Goal: Ask a question

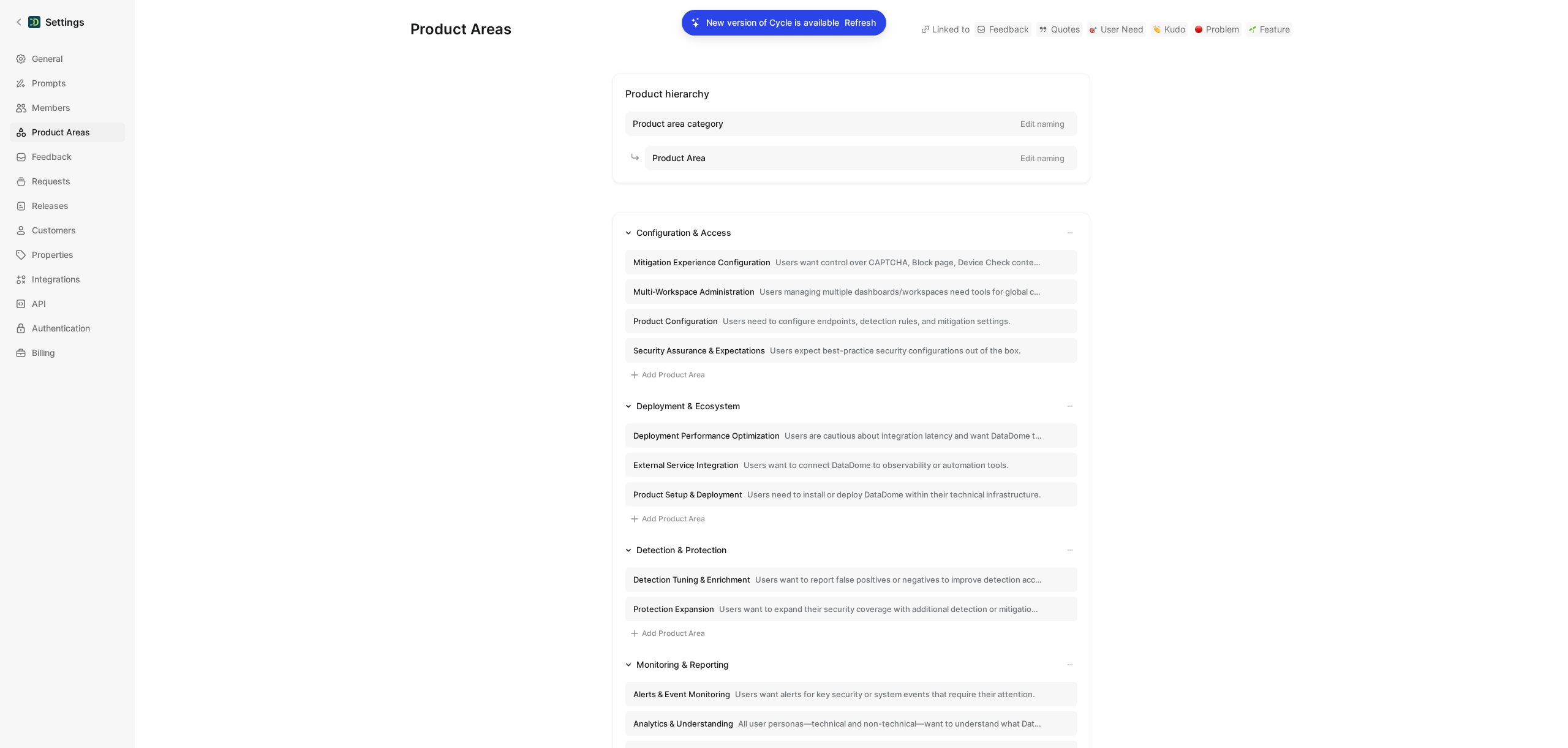
click at [12, 33] on link "Settings" at bounding box center [50, 22] width 80 height 24
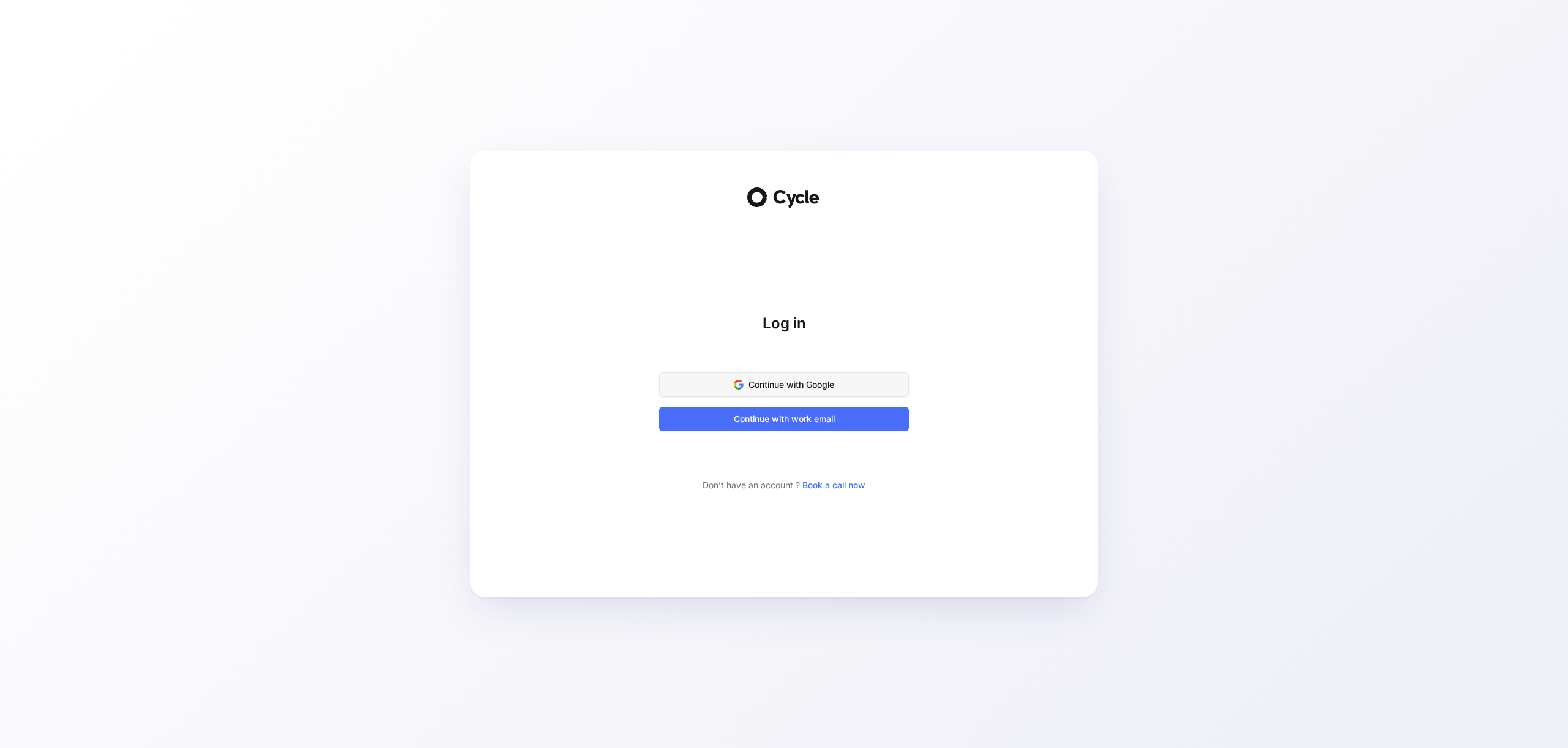
click at [858, 385] on span "Continue with Google" at bounding box center [784, 384] width 220 height 15
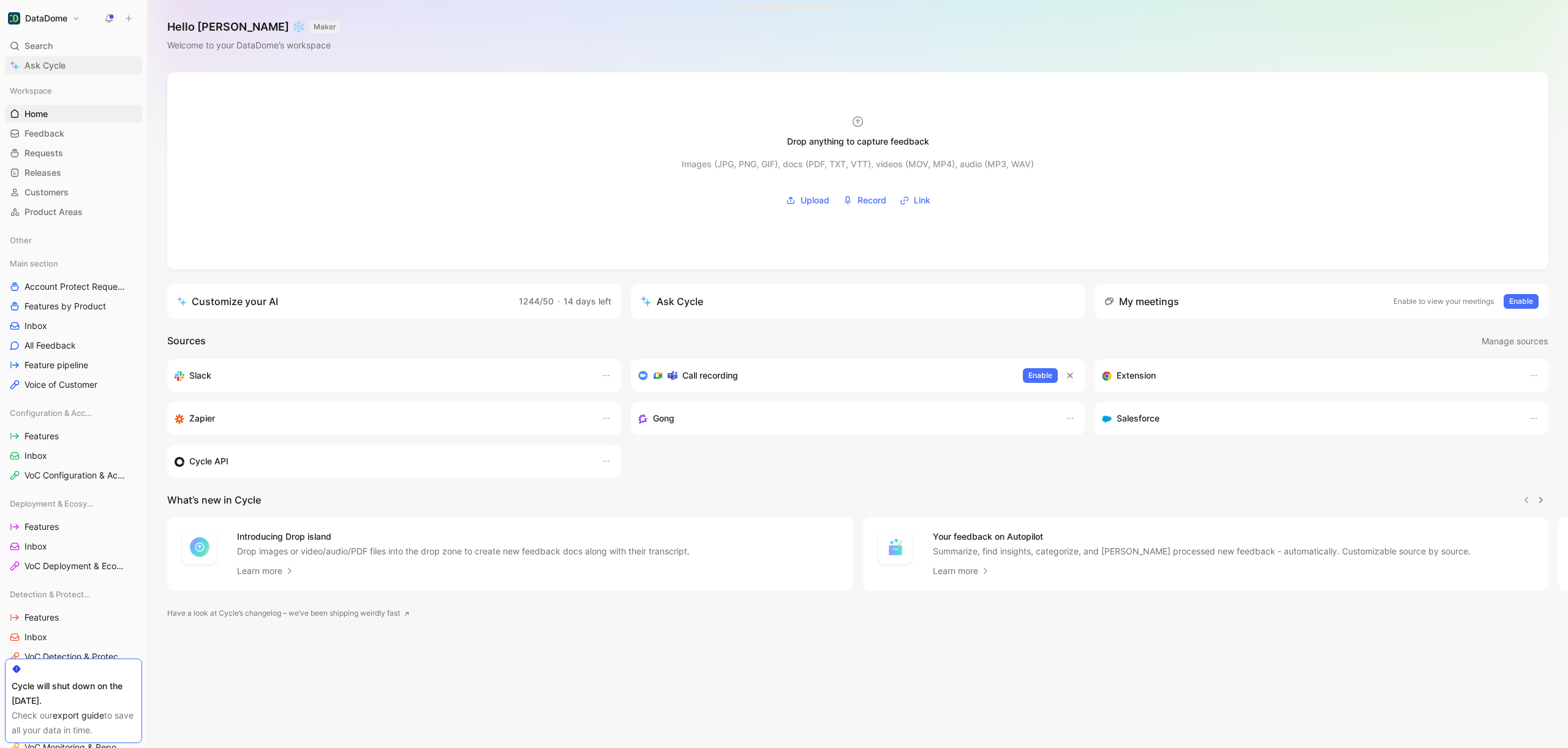
click at [73, 62] on link "Ask Cycle" at bounding box center [73, 66] width 137 height 19
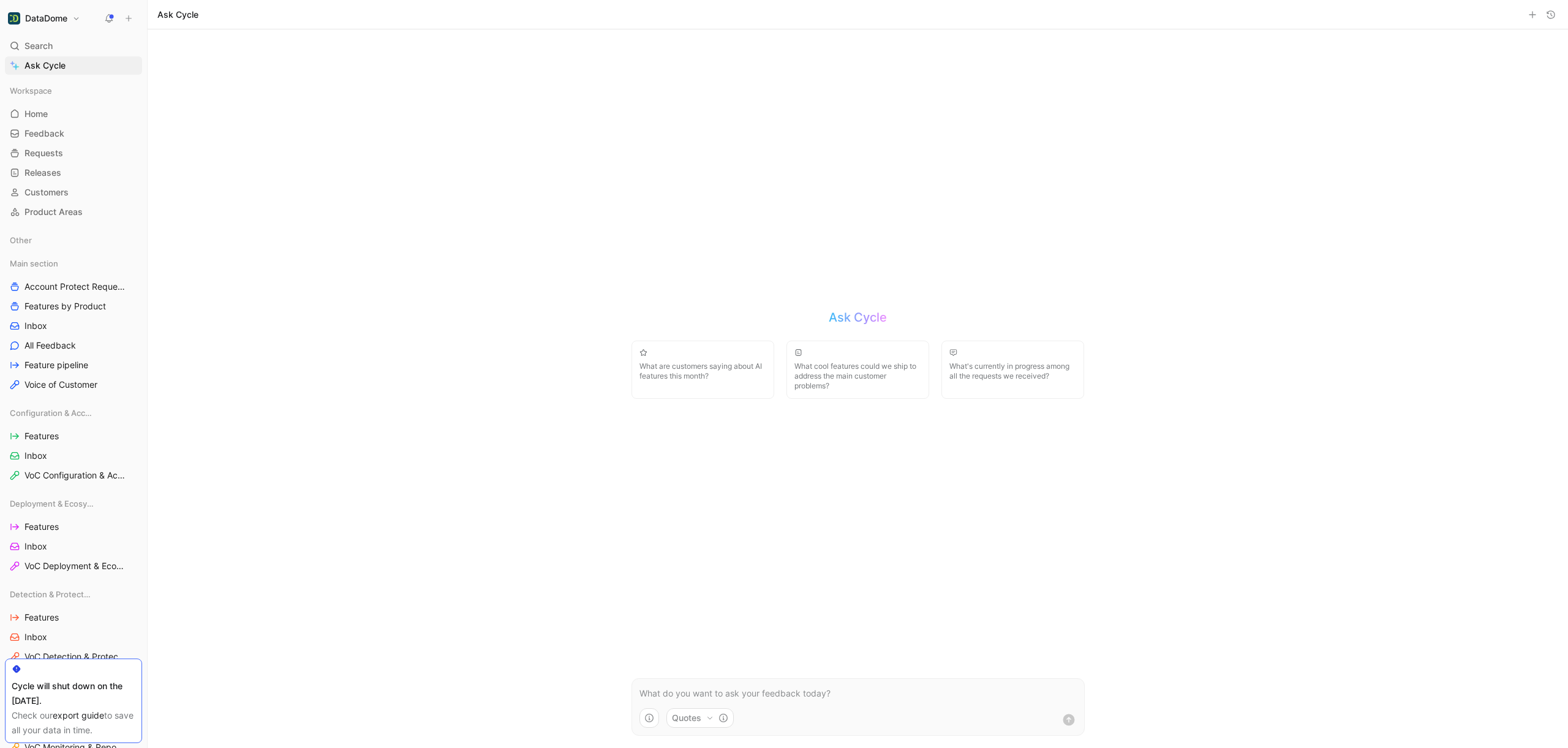
click at [716, 691] on p at bounding box center [858, 693] width 437 height 15
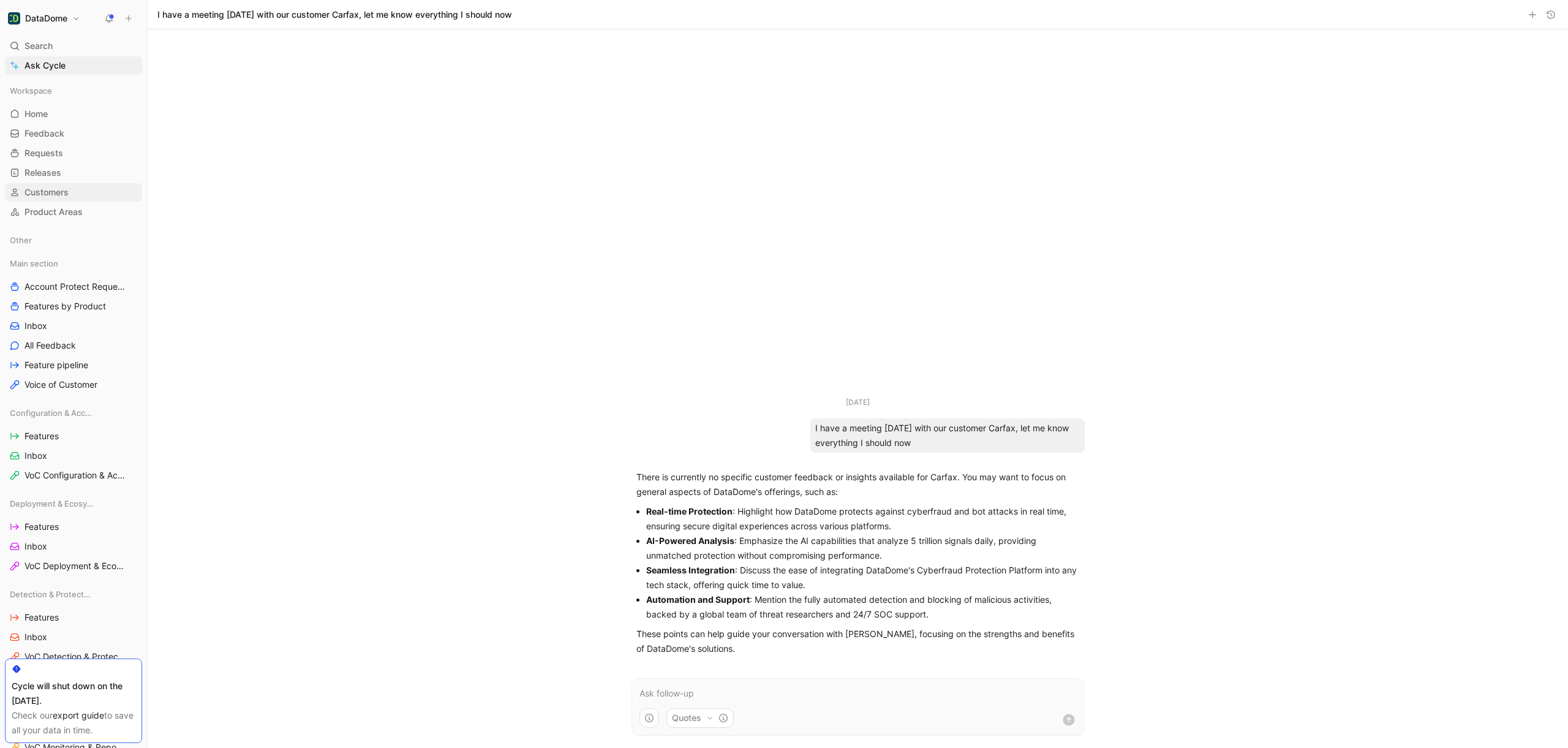
click at [88, 183] on link "Customers" at bounding box center [73, 192] width 137 height 19
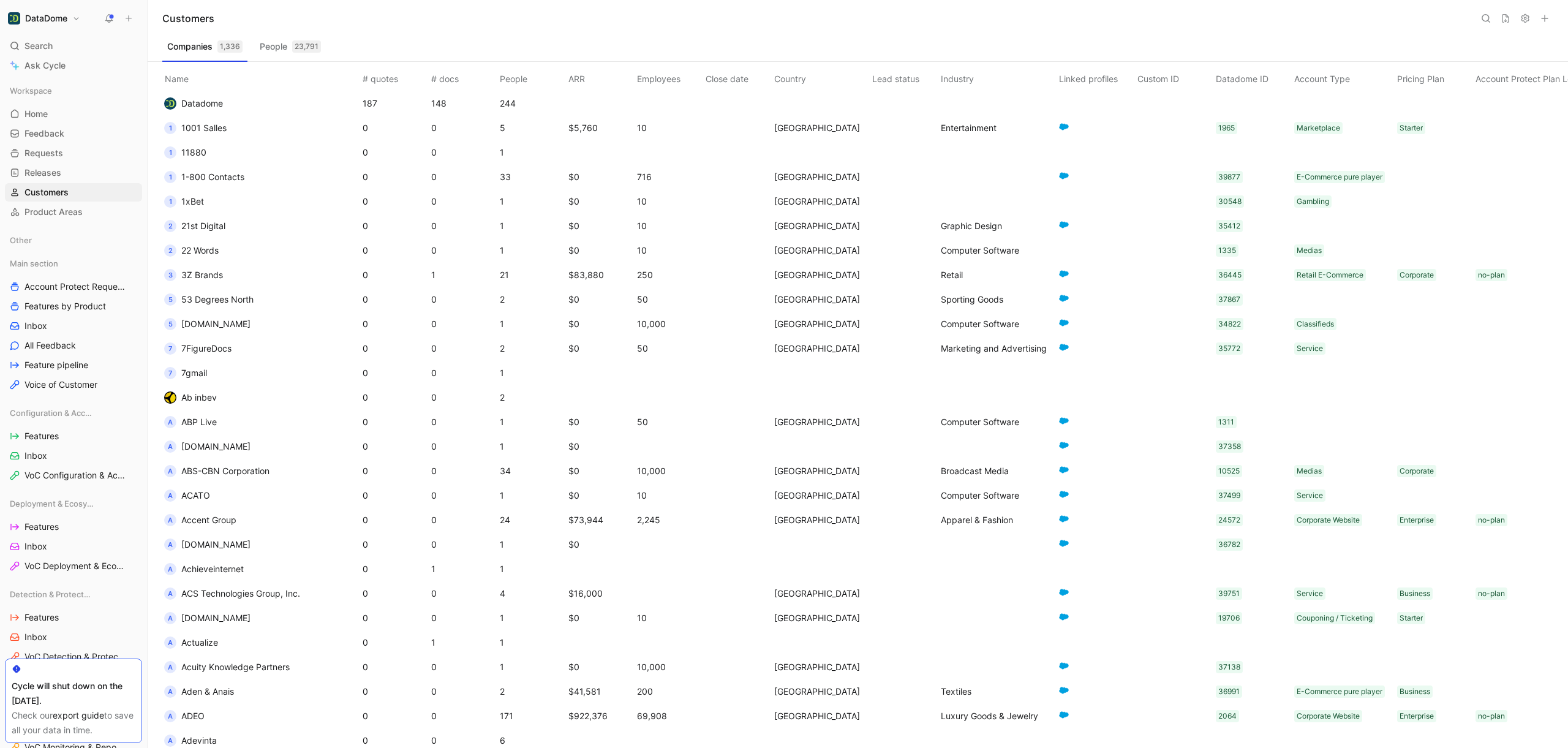
click at [1483, 16] on use at bounding box center [1486, 18] width 7 height 7
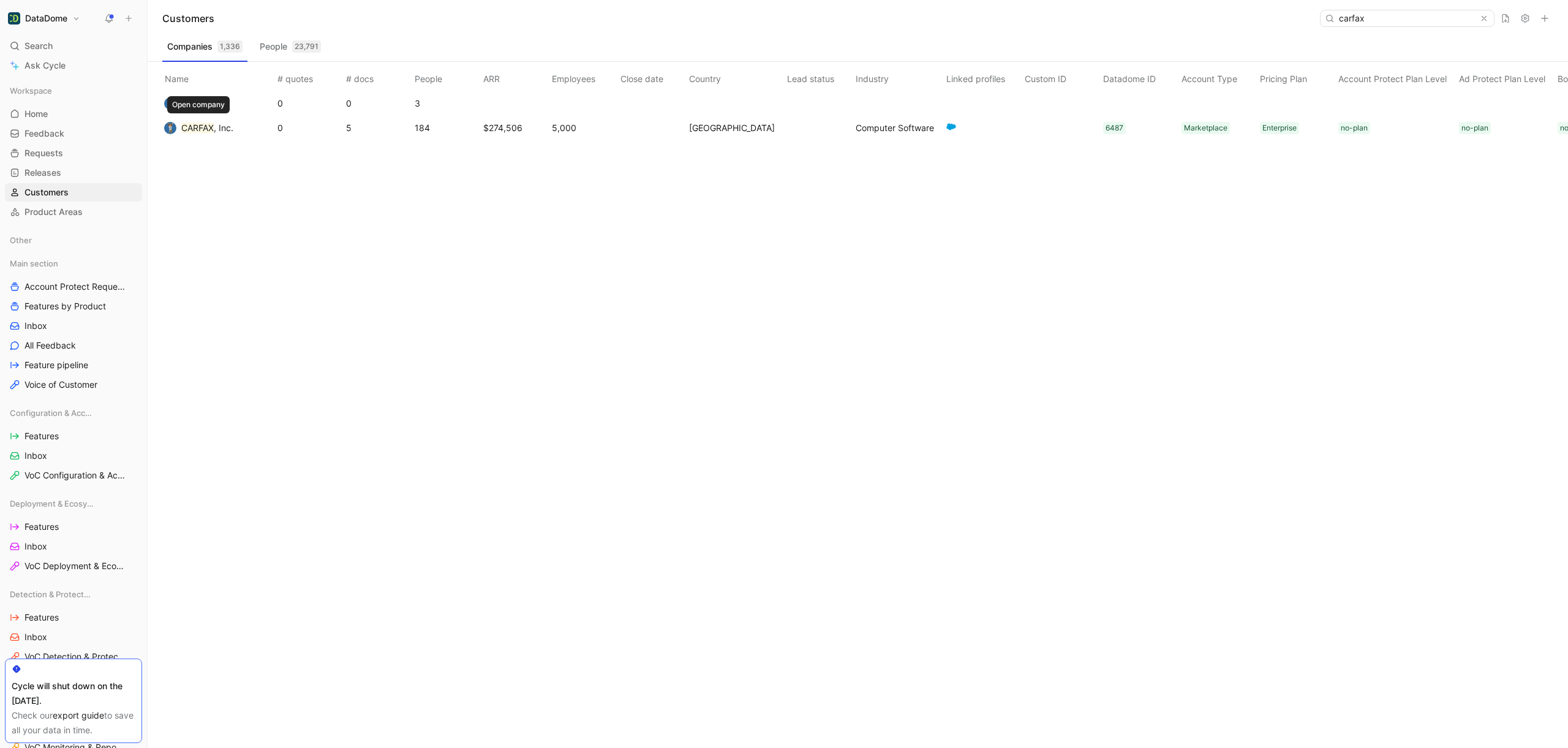
type input "carfax"
click at [213, 126] on mark "CARFAX" at bounding box center [198, 127] width 32 height 10
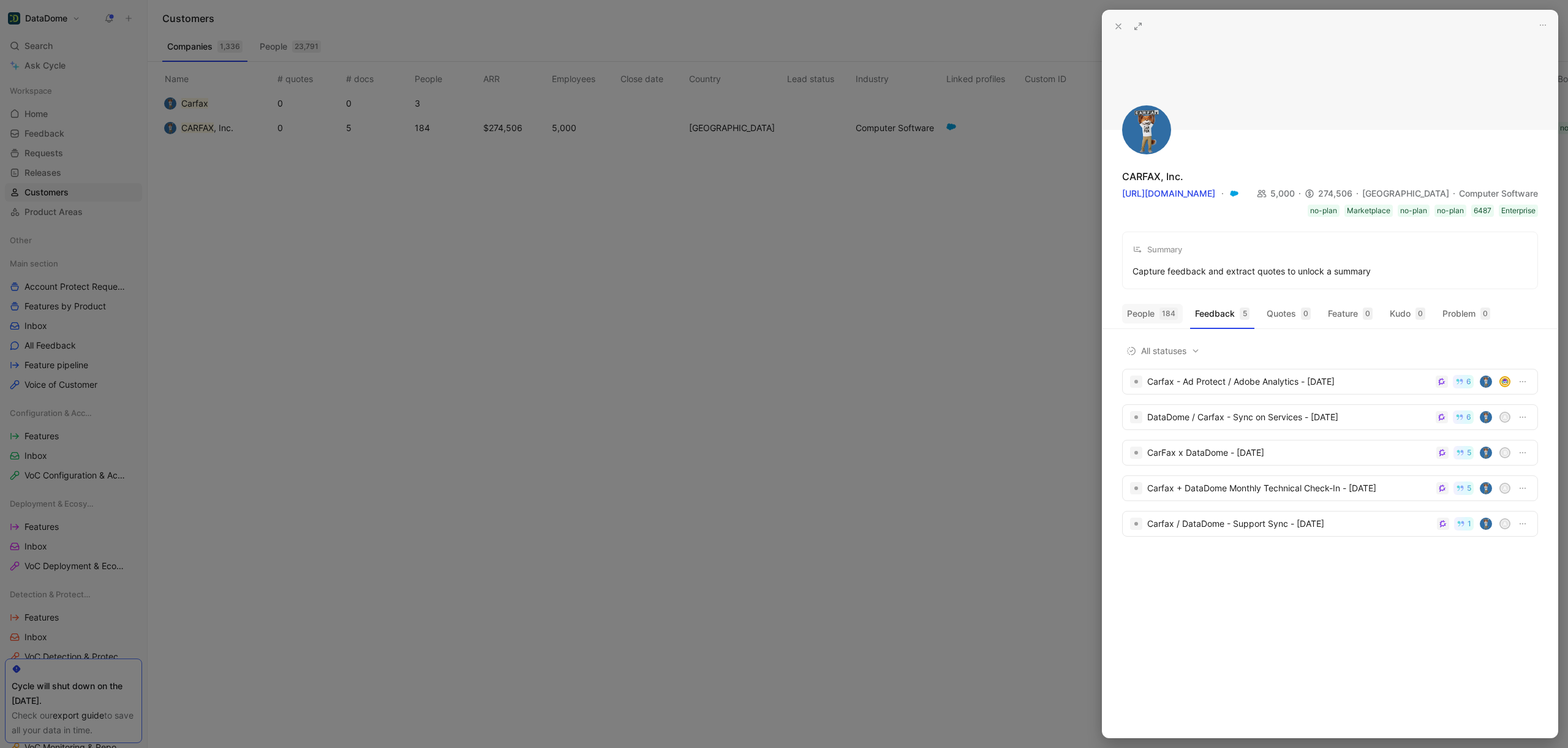
click at [1158, 320] on button "People 184" at bounding box center [1153, 313] width 61 height 19
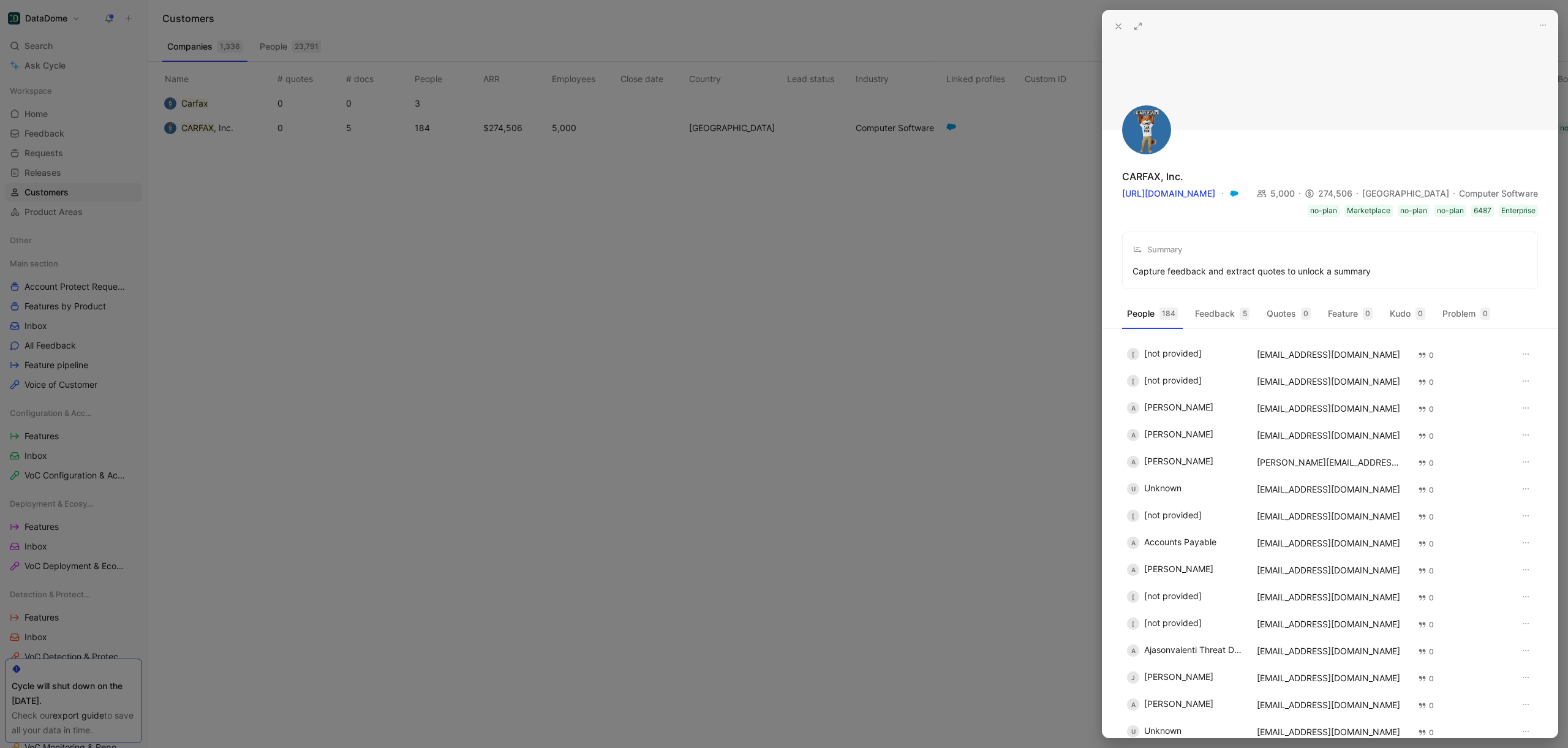
click at [590, 302] on div at bounding box center [784, 374] width 1568 height 748
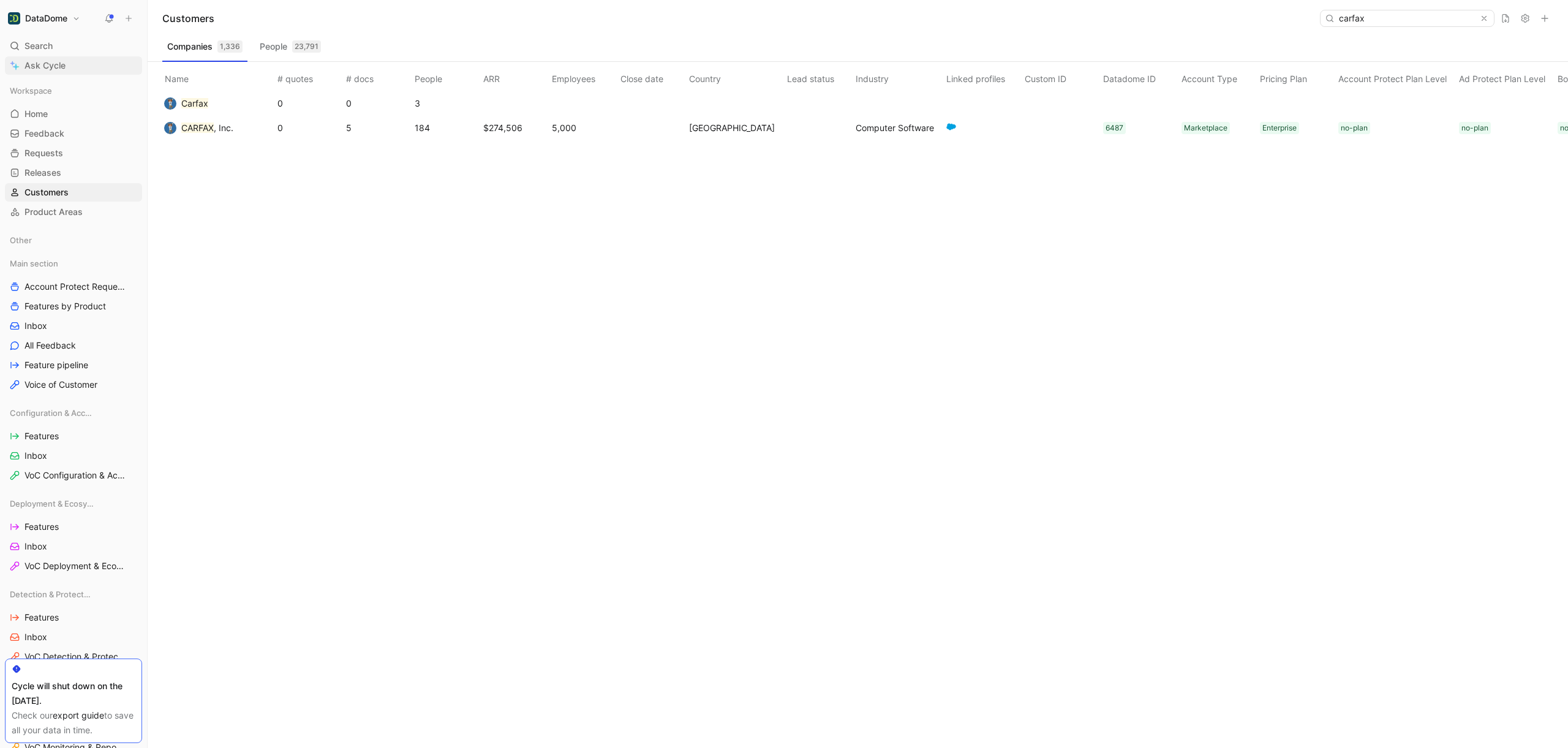
click at [32, 65] on span "Ask Cycle" at bounding box center [45, 65] width 41 height 15
